Goal: Task Accomplishment & Management: Use online tool/utility

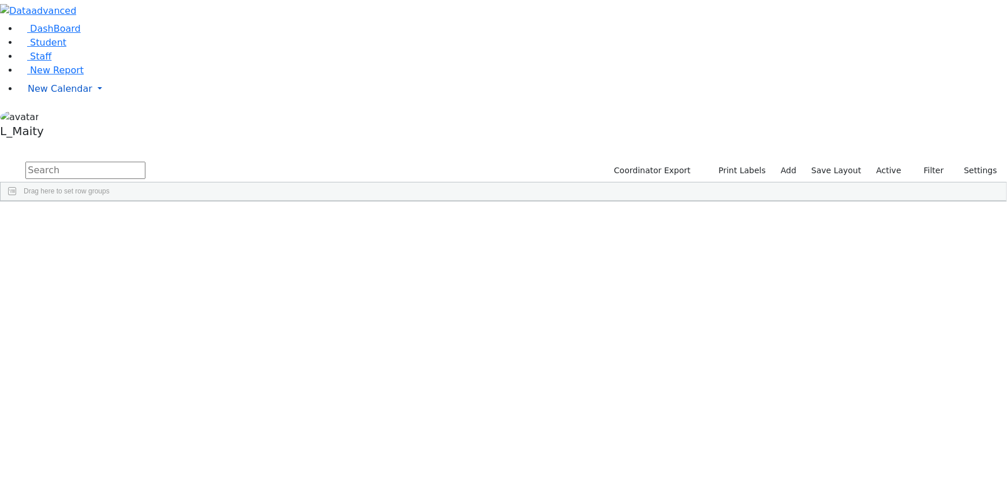
click at [41, 94] on span "New Calendar" at bounding box center [60, 88] width 65 height 11
click at [42, 117] on span "Calendar" at bounding box center [46, 111] width 42 height 11
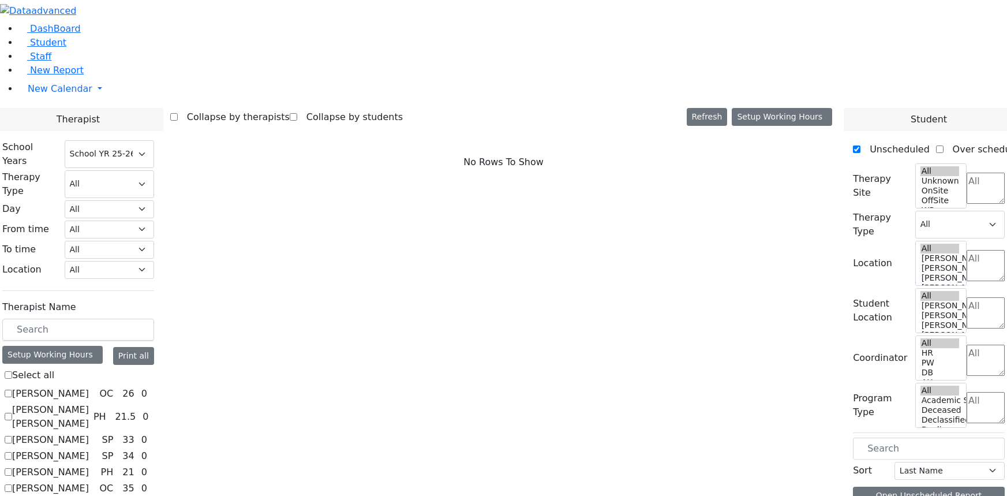
select select "212"
click at [89, 387] on label "[PERSON_NAME]" at bounding box center [50, 394] width 77 height 14
click at [12, 390] on input "[PERSON_NAME]" at bounding box center [9, 394] width 8 height 8
checkbox input "true"
select select "1"
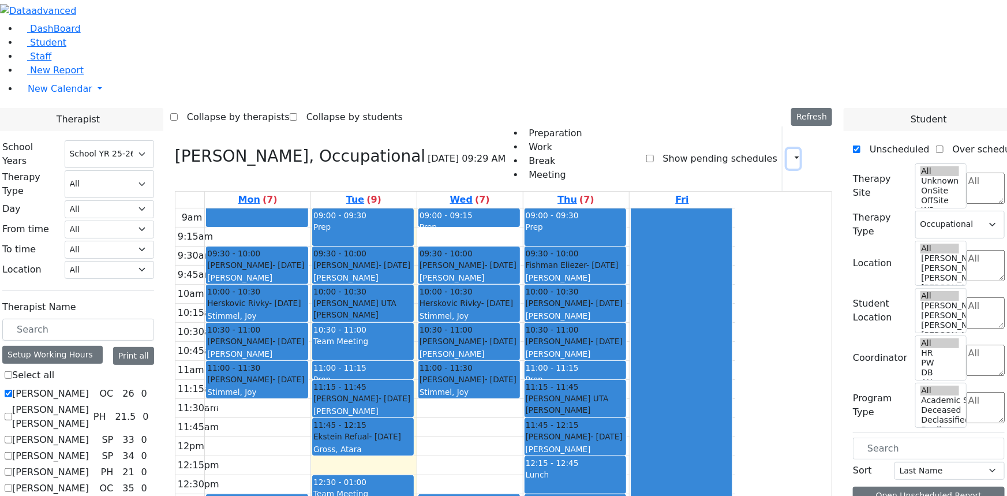
click at [790, 153] on icon "button" at bounding box center [790, 158] width 0 height 11
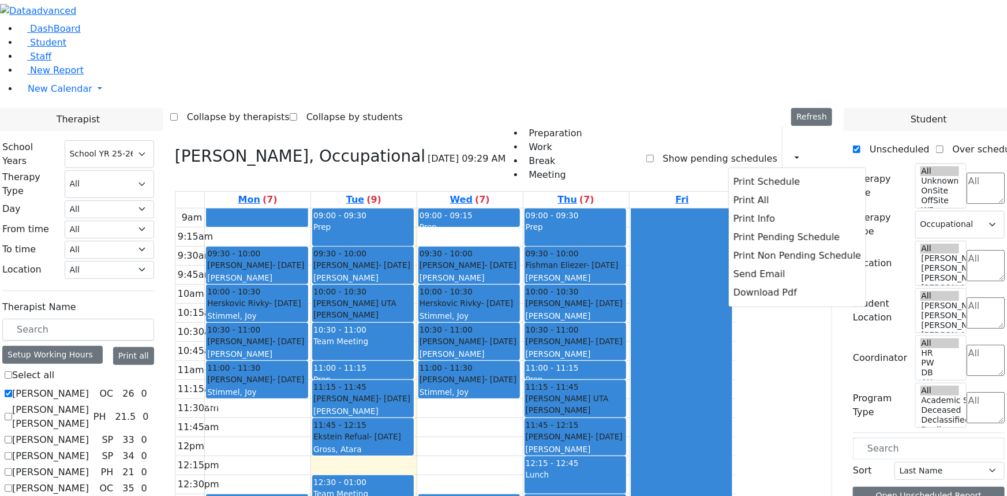
click at [757, 108] on div "Collapse by therapists Collapse by students Refresh Setup Working Hours Print S…" at bounding box center [503, 117] width 667 height 18
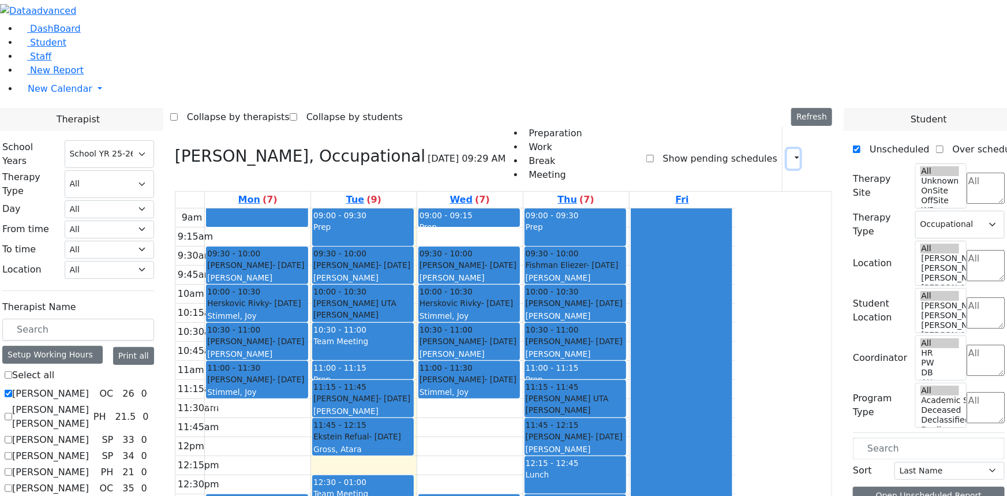
click at [790, 153] on icon "button" at bounding box center [790, 158] width 0 height 11
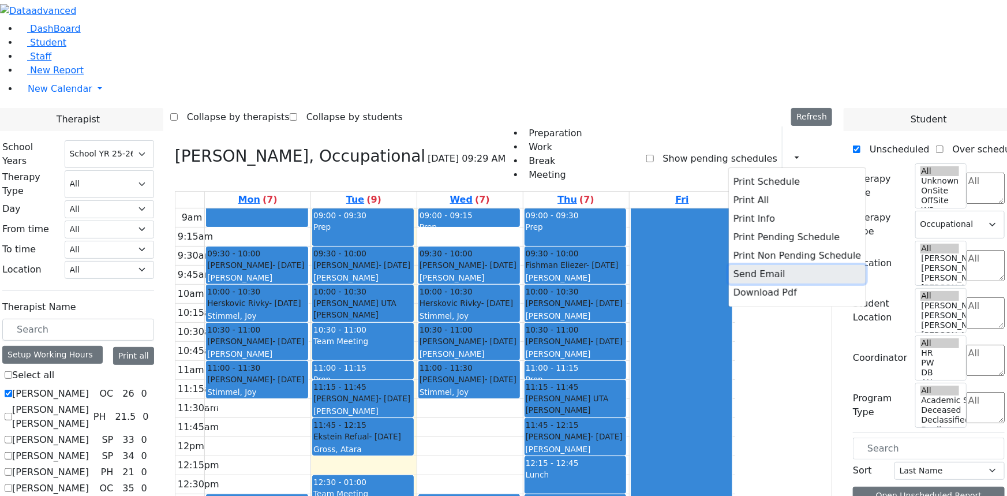
click at [729, 265] on button "Send Email" at bounding box center [797, 274] width 137 height 18
type input "[EMAIL_ADDRESS][DOMAIN_NAME]"
type textarea "This is schedule for [PERSON_NAME]"
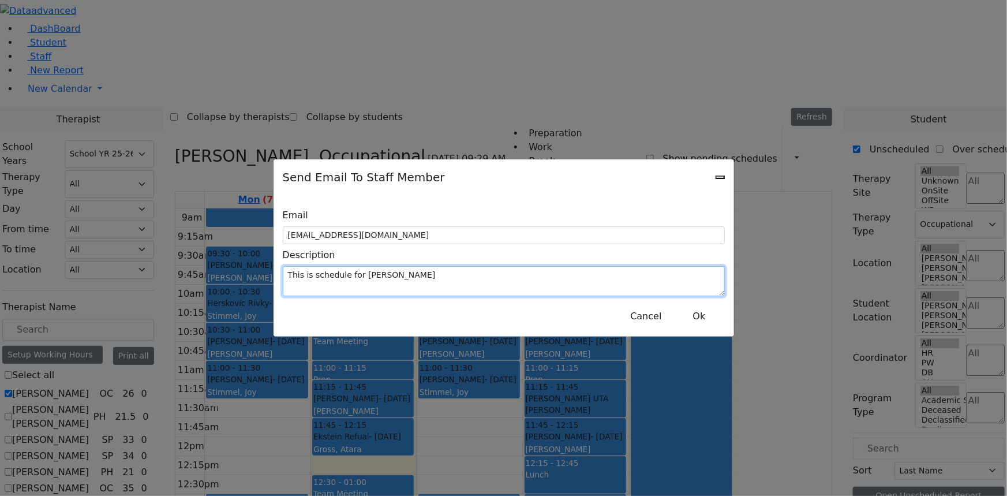
click at [387, 272] on textarea "This is schedule for [PERSON_NAME]" at bounding box center [504, 281] width 442 height 30
drag, startPoint x: 380, startPoint y: 263, endPoint x: 527, endPoint y: 270, distance: 147.3
click at [527, 270] on textarea "This is schedule for [PERSON_NAME]" at bounding box center [504, 281] width 442 height 30
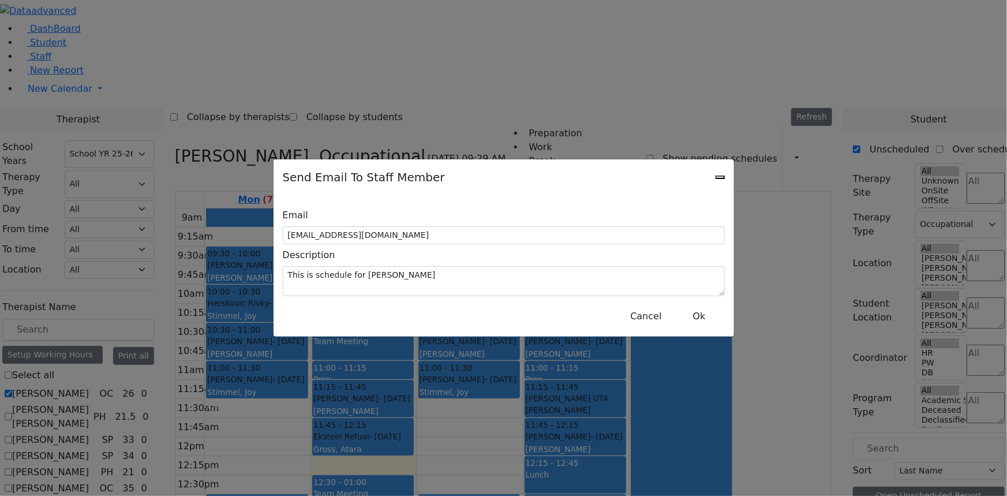
click at [720, 177] on icon "Close" at bounding box center [720, 177] width 0 height 0
